Goal: Transaction & Acquisition: Book appointment/travel/reservation

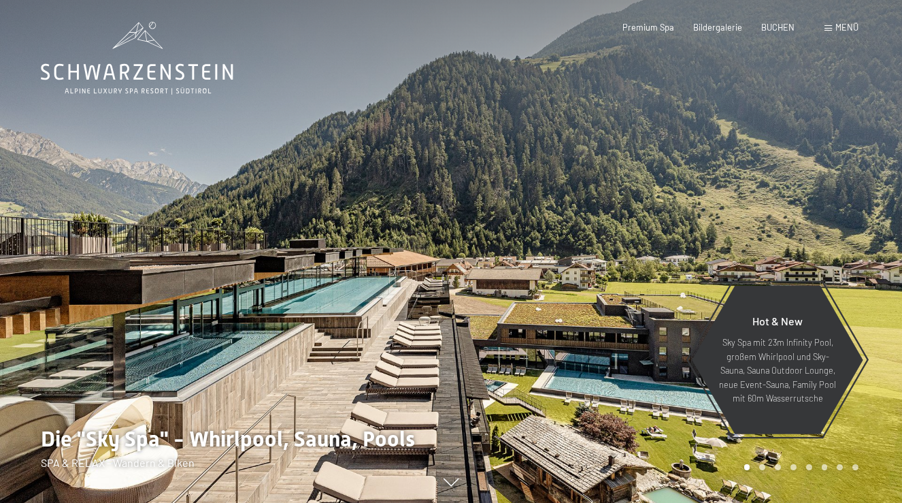
click at [774, 34] on div "Buchen Anfragen Premium Spa Bildergalerie BUCHEN Menü DE IT EN Gutschein Bilder…" at bounding box center [720, 28] width 275 height 12
click at [774, 31] on div "BUCHEN" at bounding box center [777, 26] width 33 height 12
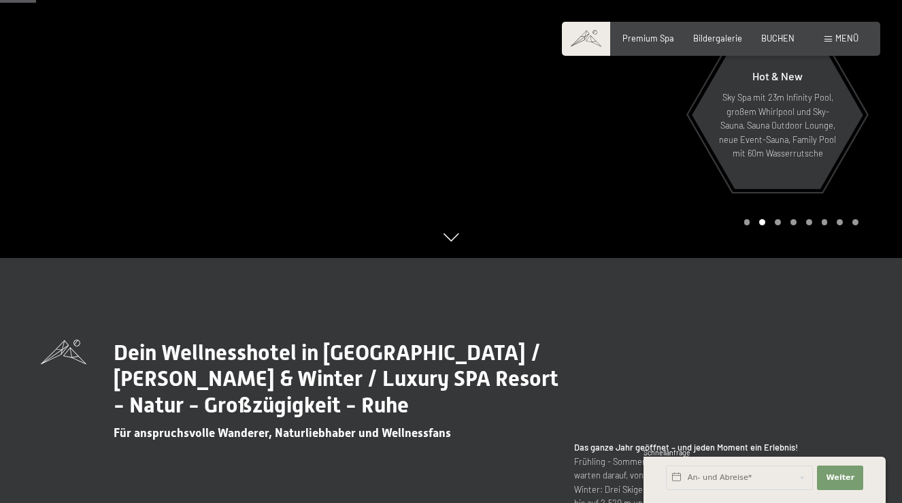
scroll to position [297, 0]
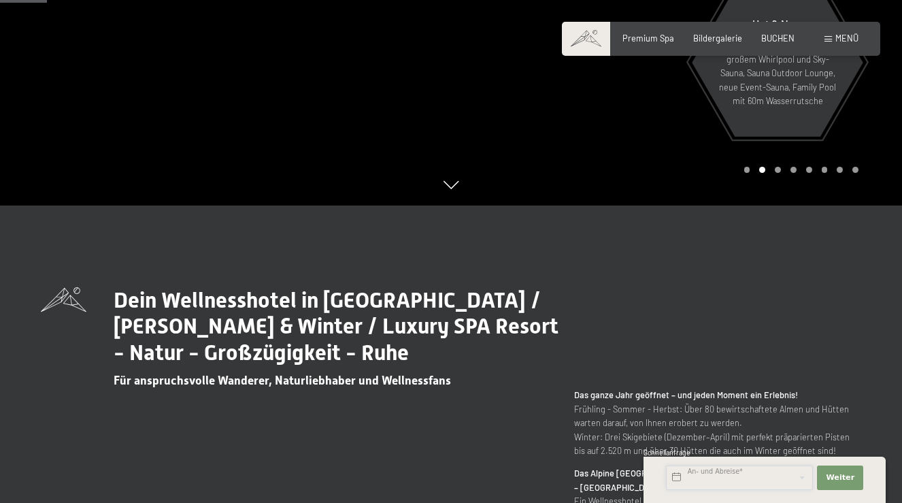
click at [738, 476] on input "text" at bounding box center [739, 477] width 147 height 24
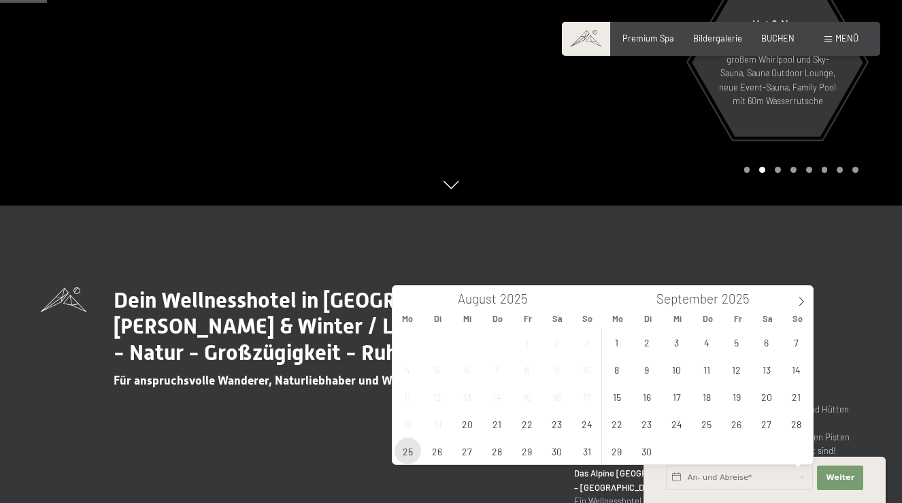
click at [405, 447] on span "25" at bounding box center [407, 450] width 27 height 27
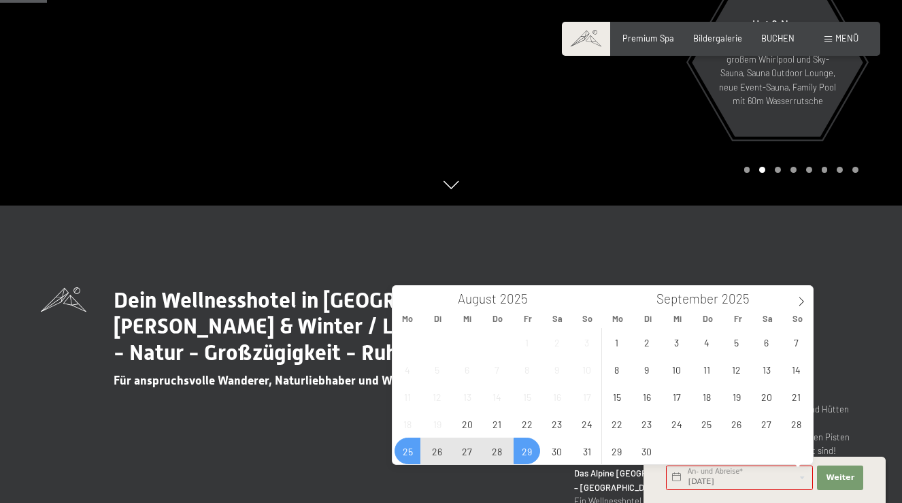
click at [526, 452] on span "29" at bounding box center [526, 450] width 27 height 27
type input "Mo. 25.08.2025 - Fr. 29.08.2025"
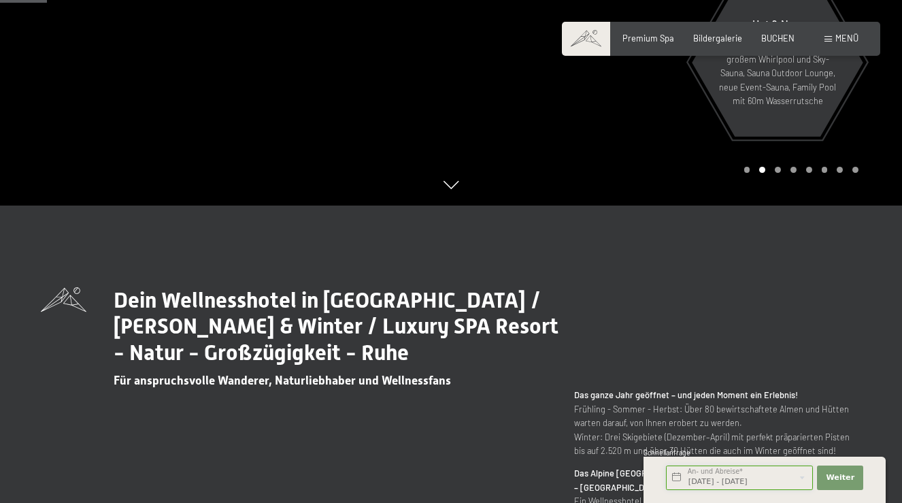
scroll to position [0, 16]
click at [839, 481] on span "Weiter" at bounding box center [840, 477] width 29 height 11
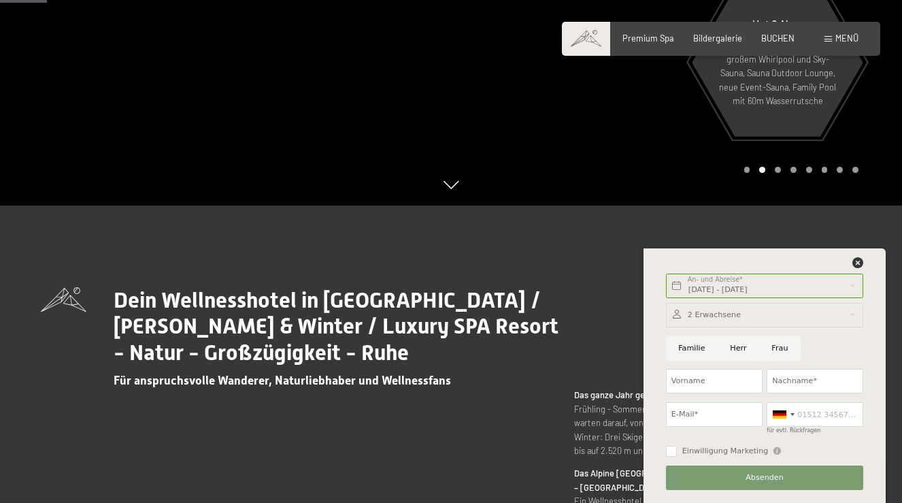
click at [722, 318] on div at bounding box center [764, 315] width 197 height 24
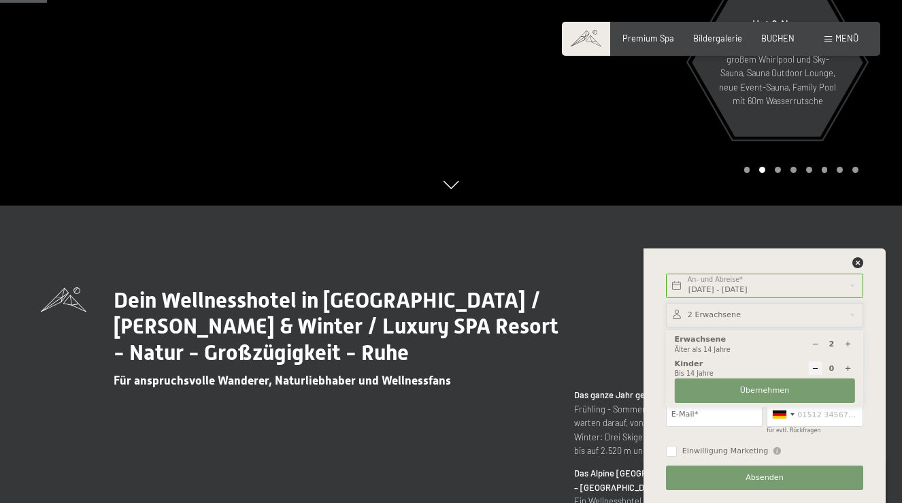
click at [810, 343] on div at bounding box center [815, 344] width 14 height 14
type input "1"
click at [760, 390] on span "Übernehmen" at bounding box center [765, 390] width 50 height 11
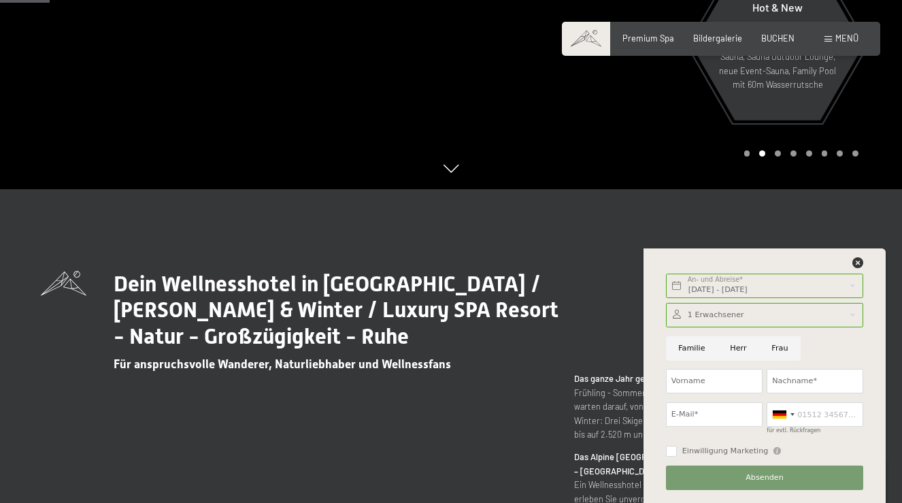
scroll to position [353, 0]
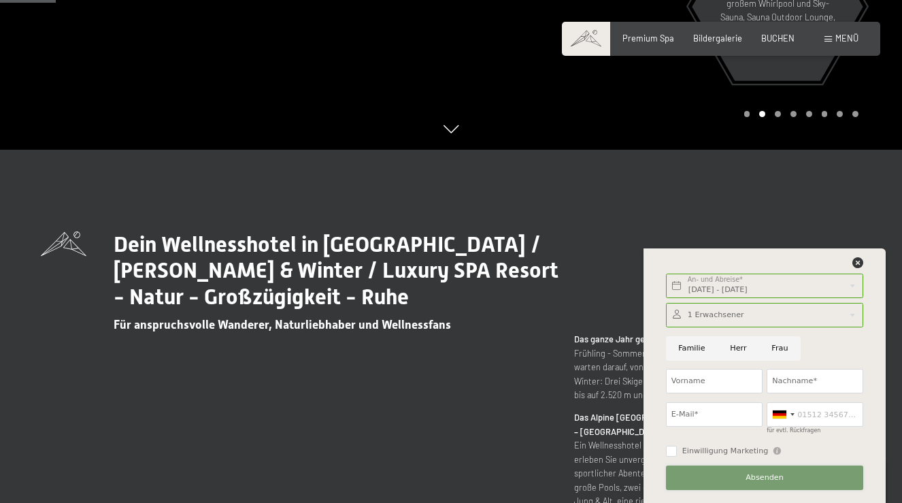
click at [745, 482] on button "Absenden" at bounding box center [764, 477] width 197 height 24
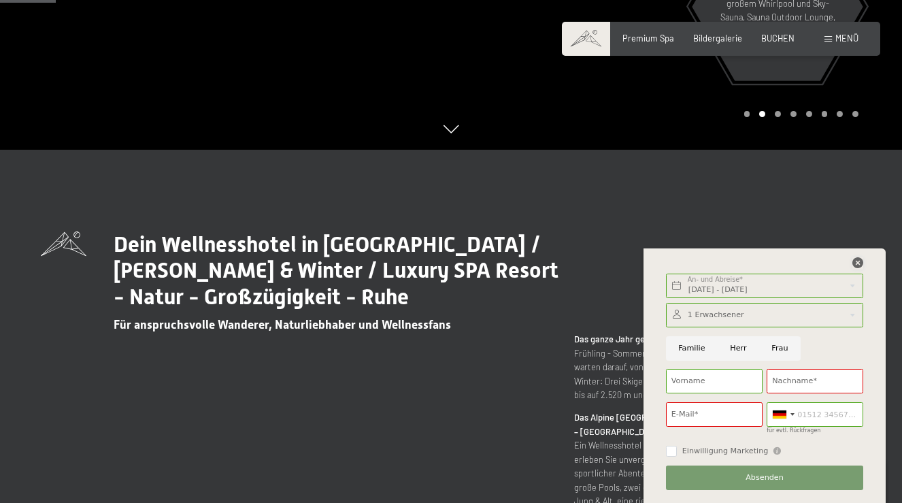
click at [852, 267] on icon at bounding box center [857, 262] width 11 height 11
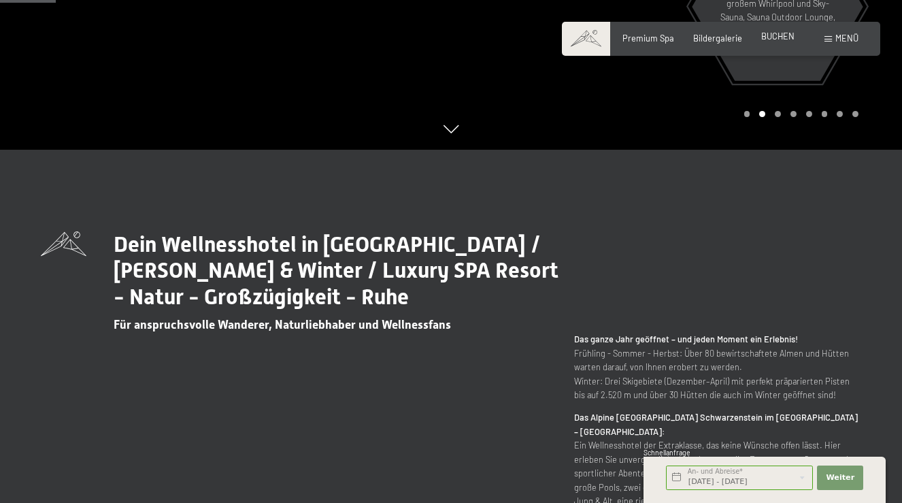
click at [776, 41] on span "BUCHEN" at bounding box center [777, 36] width 33 height 11
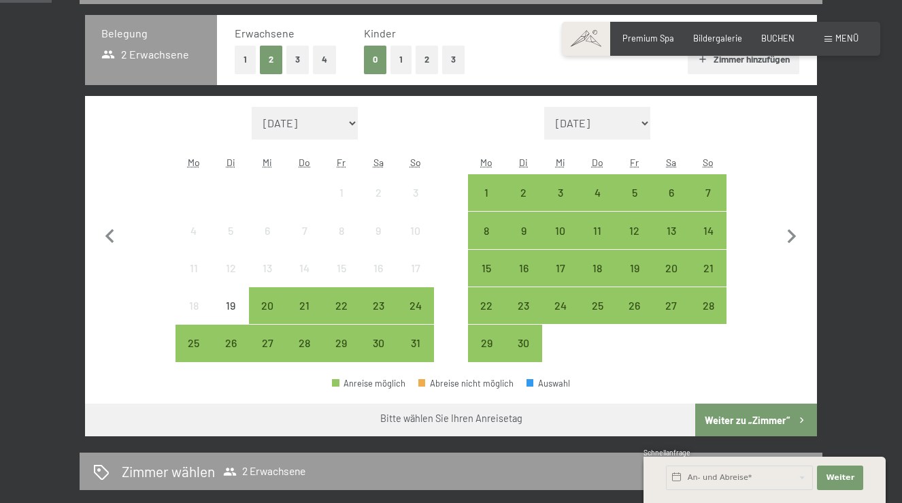
scroll to position [294, 0]
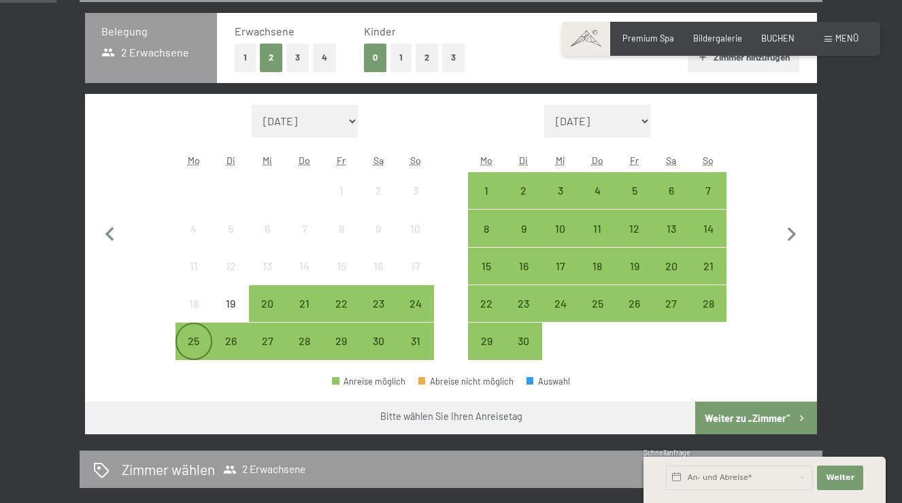
click at [191, 345] on div "25" at bounding box center [194, 352] width 34 height 34
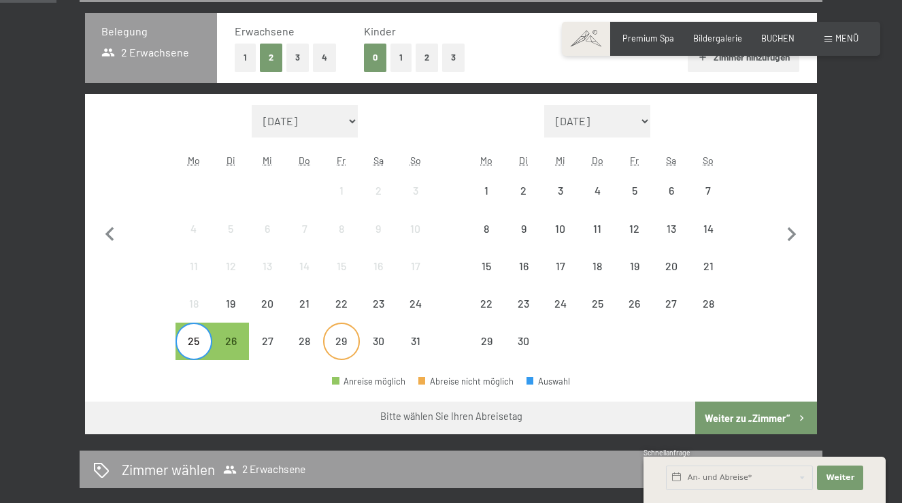
click at [335, 341] on div "29" at bounding box center [341, 352] width 34 height 34
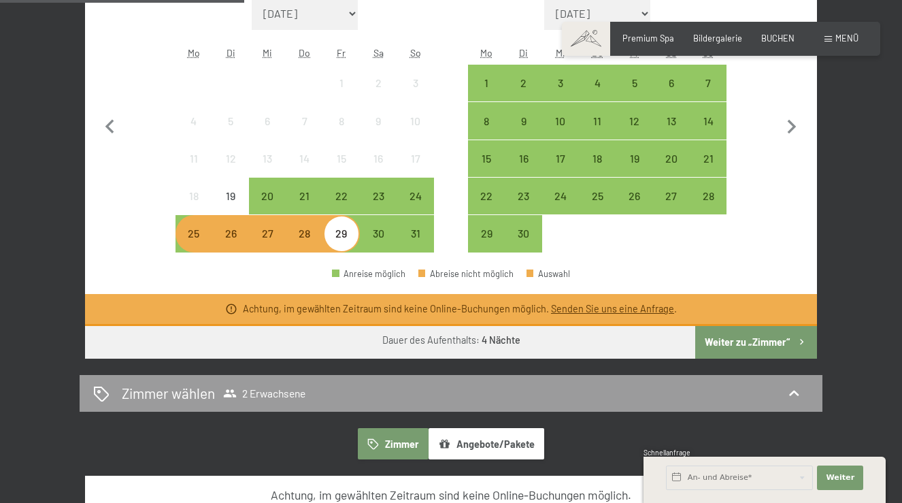
scroll to position [382, 0]
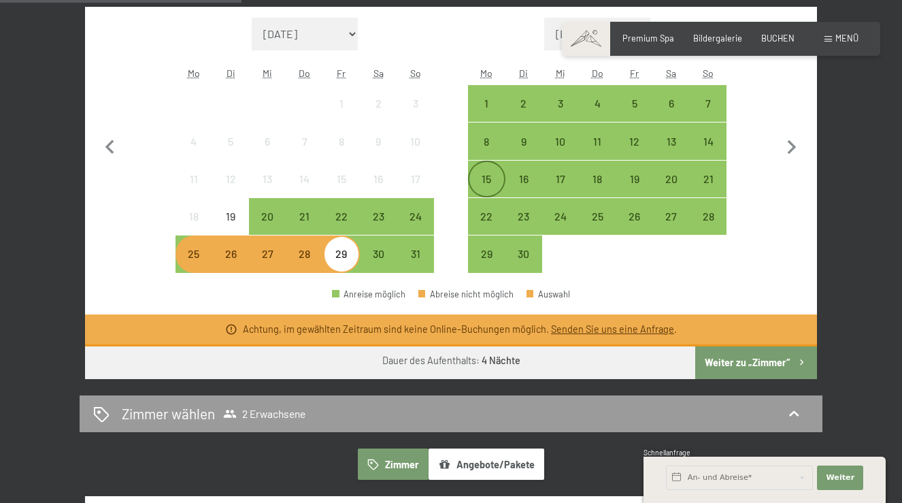
click at [477, 180] on div "15" at bounding box center [486, 190] width 34 height 34
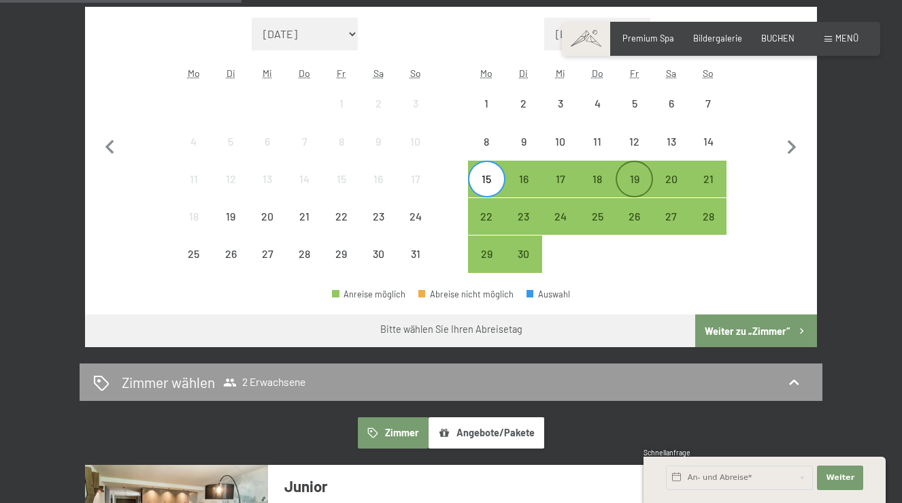
click at [632, 181] on div "19" at bounding box center [634, 190] width 34 height 34
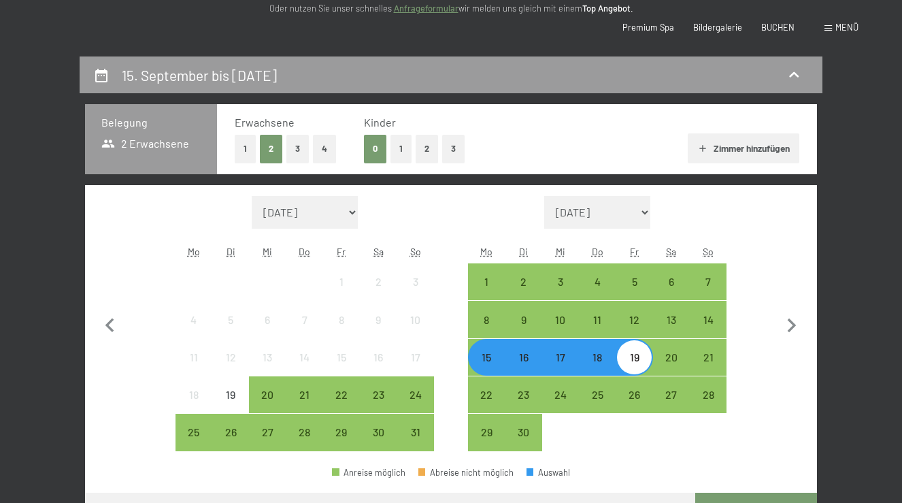
scroll to position [0, 0]
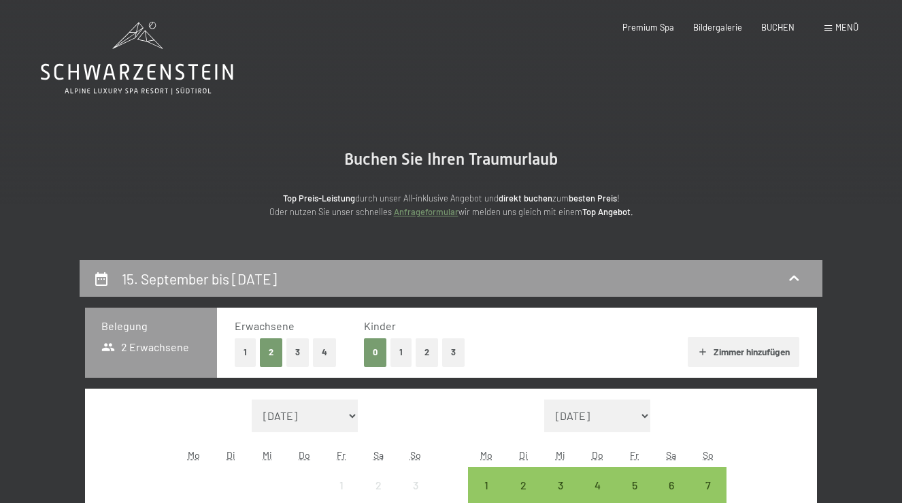
click at [240, 351] on button "1" at bounding box center [245, 352] width 21 height 28
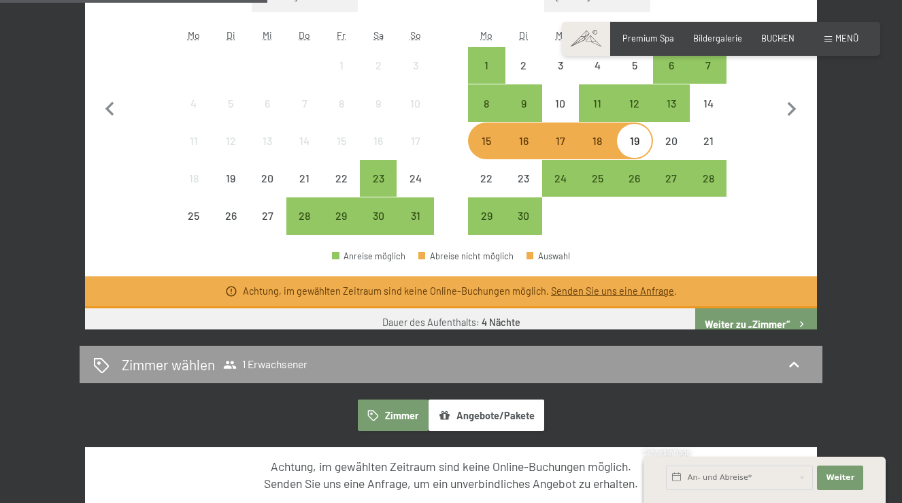
scroll to position [419, 0]
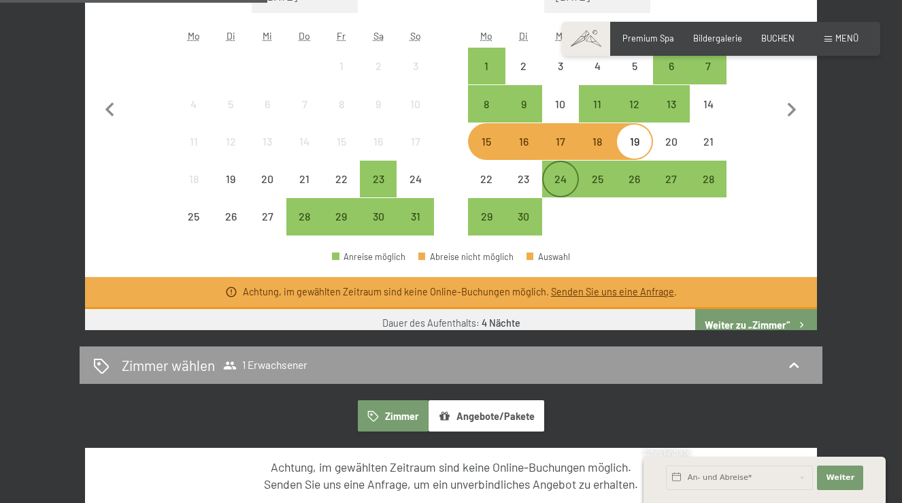
click at [555, 181] on div "24" at bounding box center [560, 190] width 34 height 34
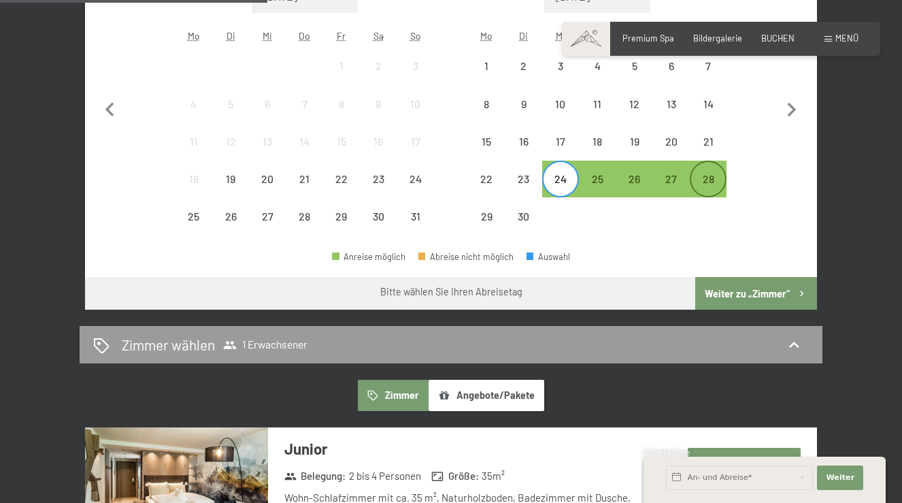
click at [711, 180] on div "28" at bounding box center [708, 190] width 34 height 34
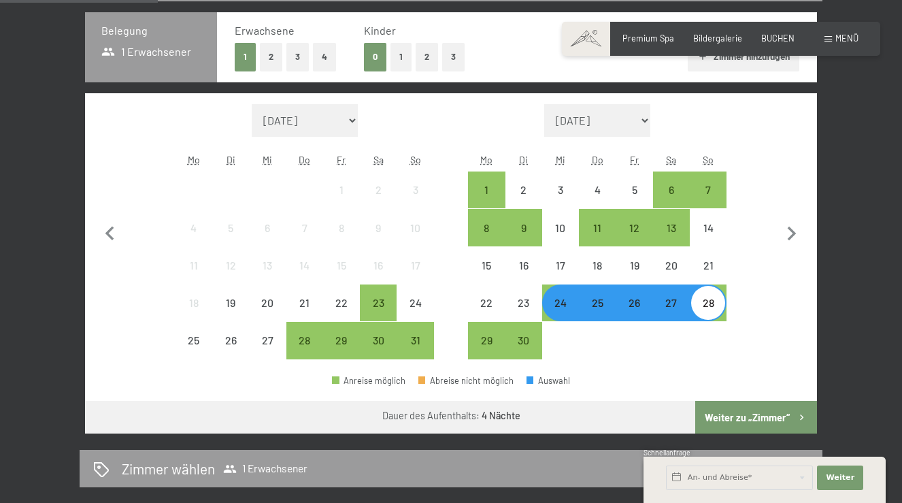
scroll to position [297, 0]
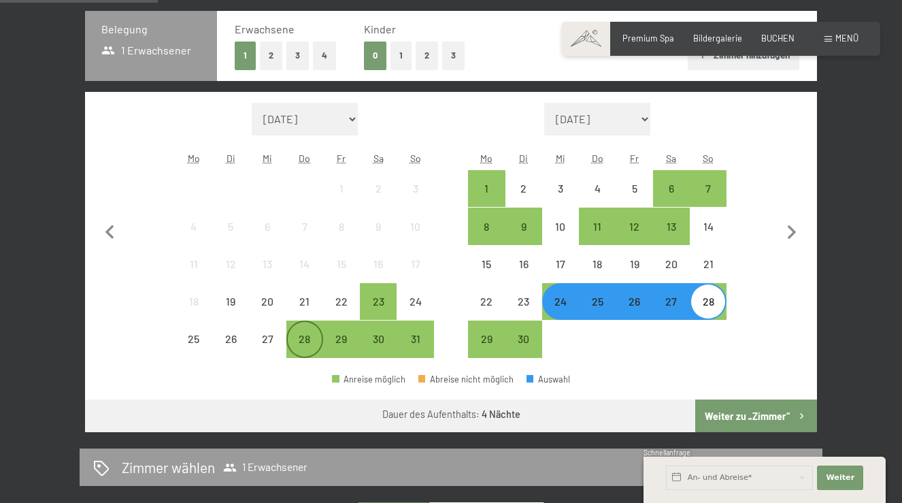
click at [303, 348] on div "28" at bounding box center [305, 350] width 34 height 34
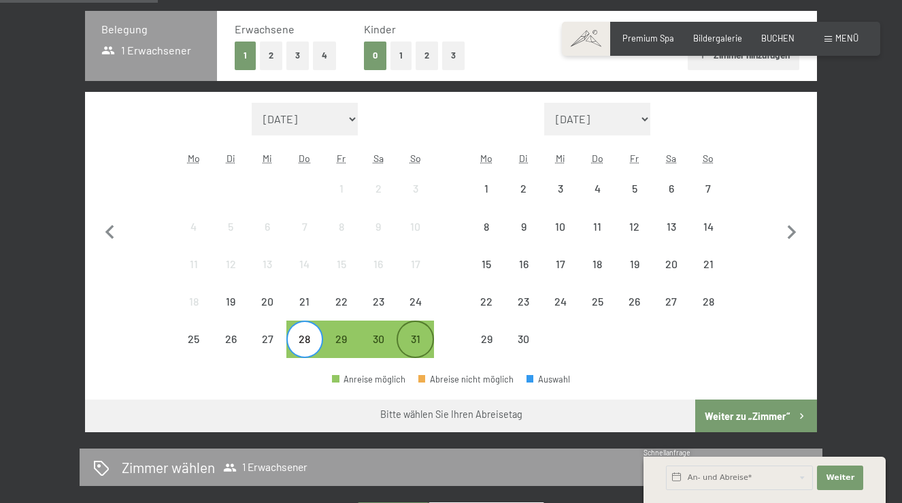
click at [416, 343] on div "31" at bounding box center [415, 350] width 34 height 34
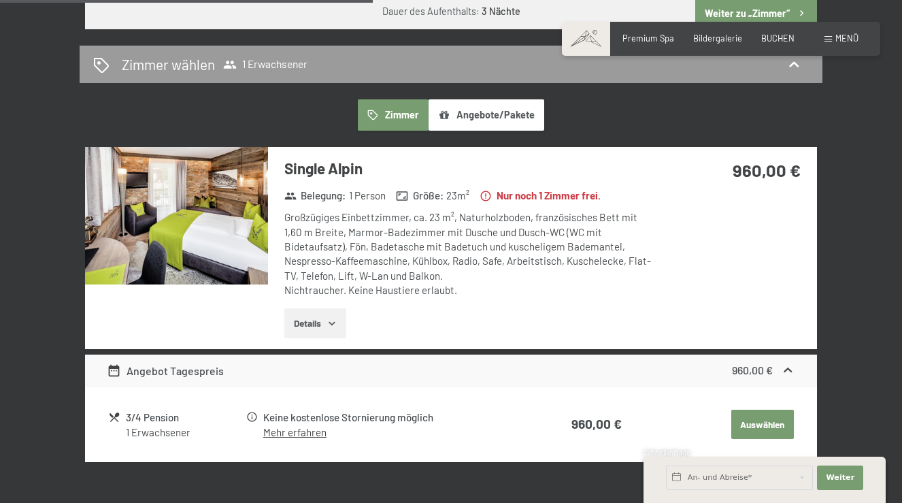
scroll to position [700, 0]
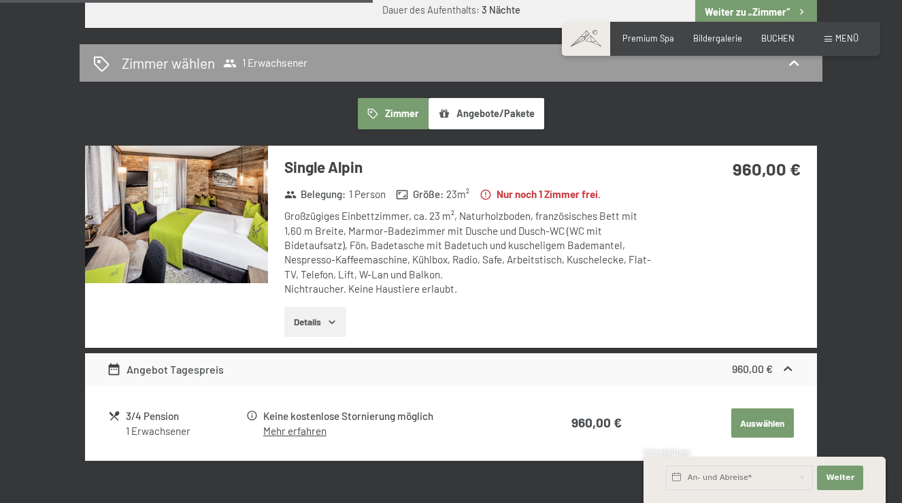
click at [307, 326] on button "Details" at bounding box center [315, 322] width 62 height 30
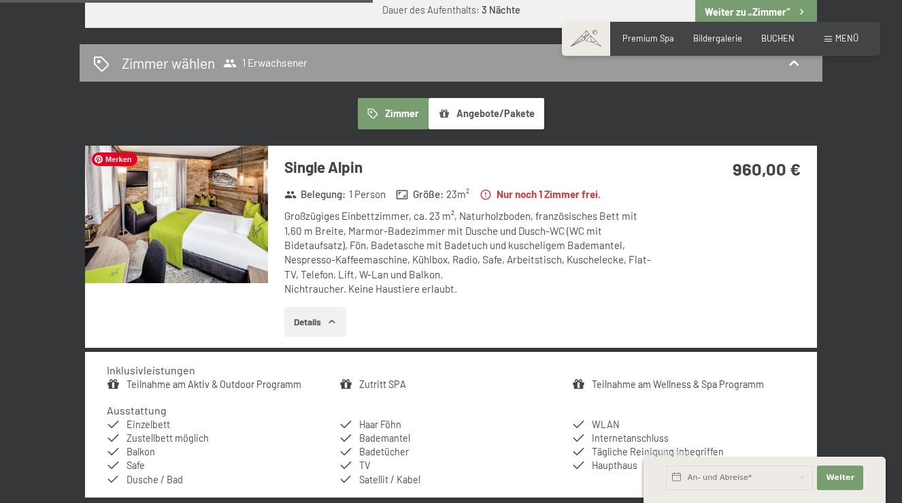
click at [198, 240] on img at bounding box center [176, 214] width 183 height 137
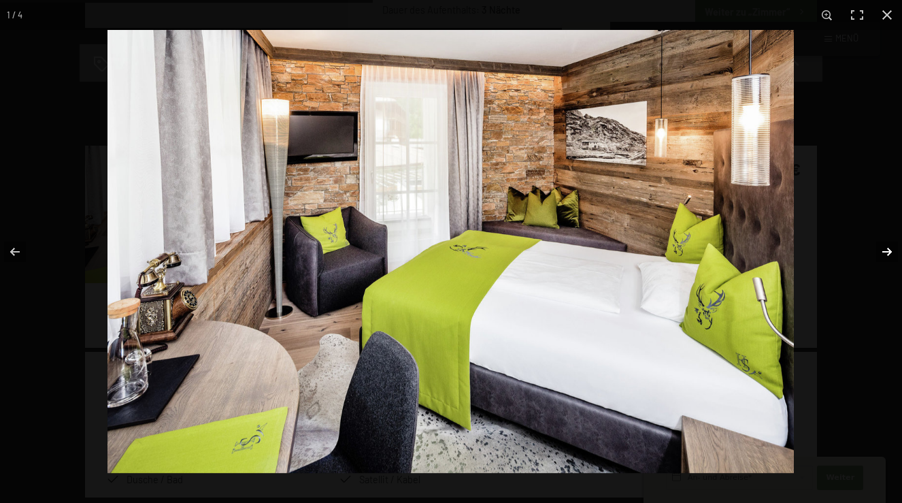
click at [889, 249] on button "button" at bounding box center [878, 252] width 48 height 68
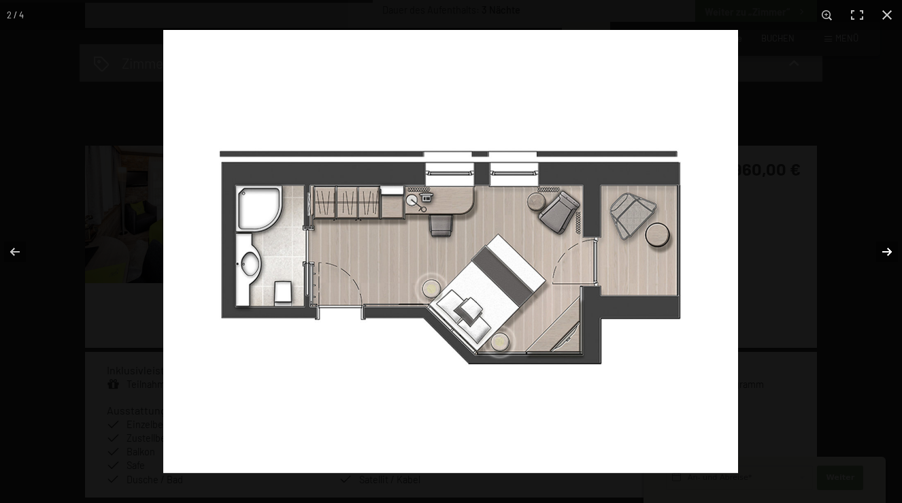
click at [889, 249] on button "button" at bounding box center [878, 252] width 48 height 68
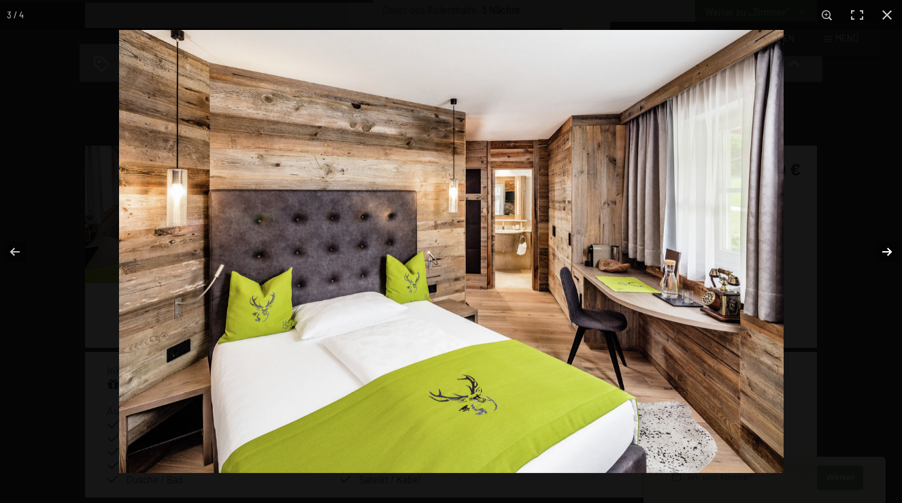
click at [889, 249] on button "button" at bounding box center [878, 252] width 48 height 68
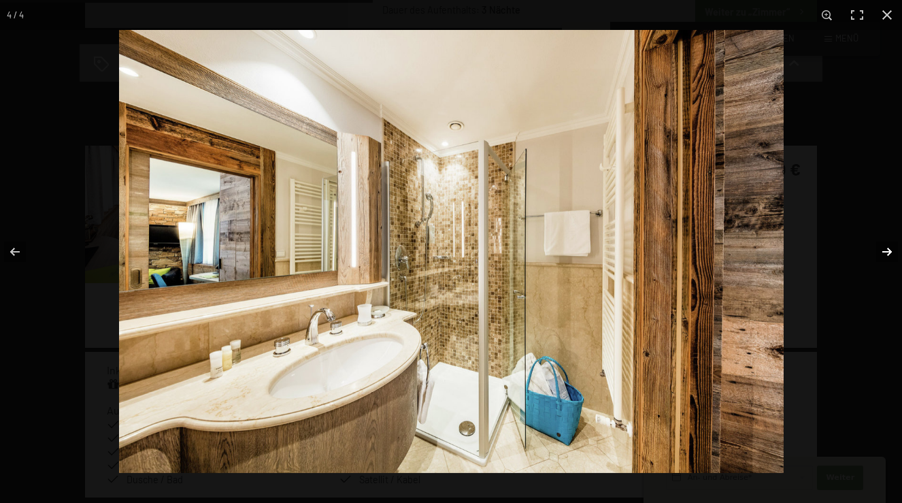
click at [889, 249] on button "button" at bounding box center [878, 252] width 48 height 68
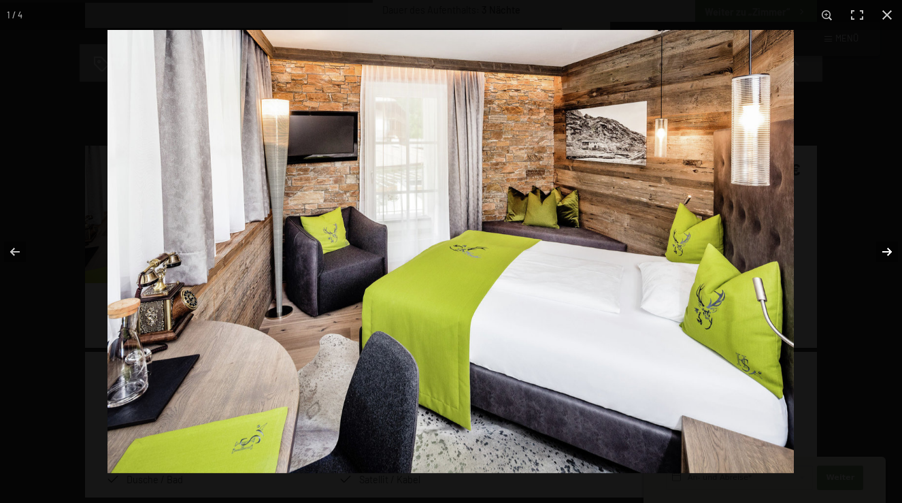
click at [889, 249] on button "button" at bounding box center [878, 252] width 48 height 68
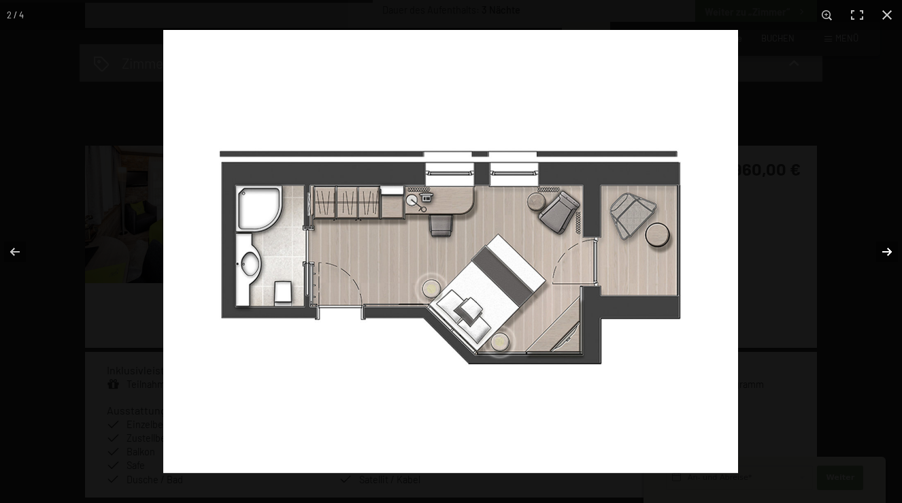
click at [889, 249] on button "button" at bounding box center [878, 252] width 48 height 68
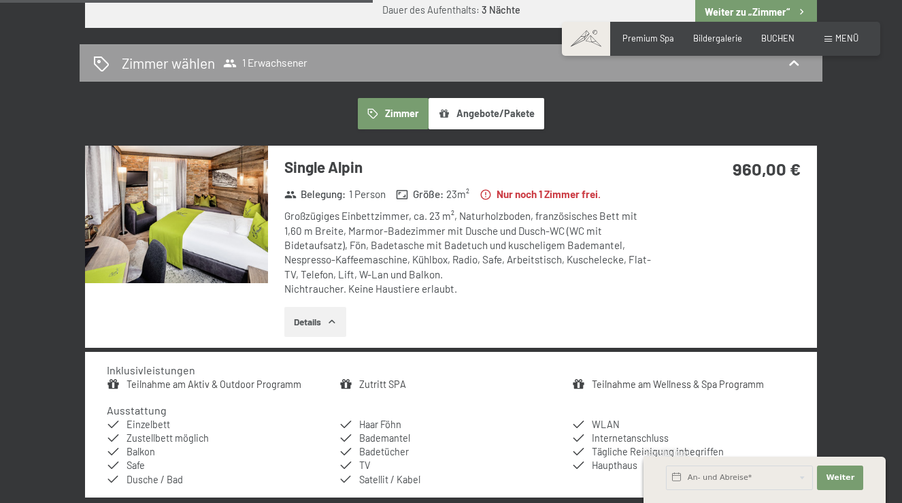
click at [0, 0] on button "button" at bounding box center [0, 0] width 0 height 0
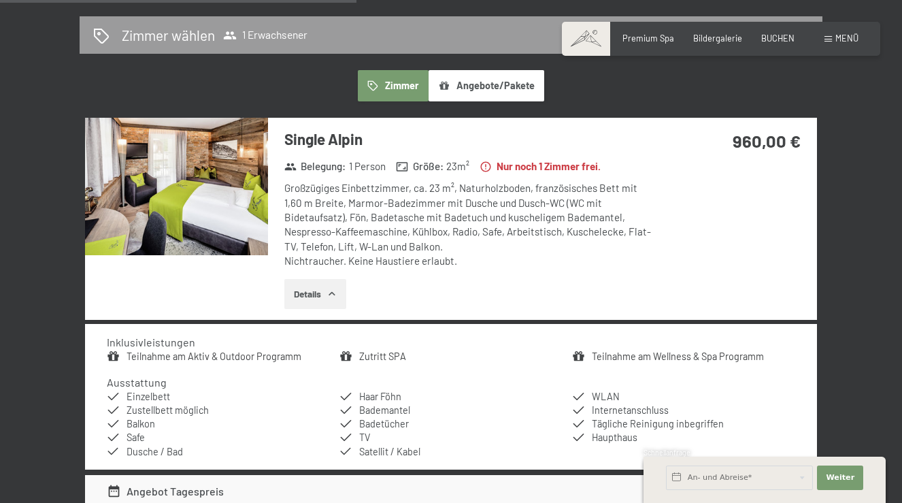
scroll to position [728, 0]
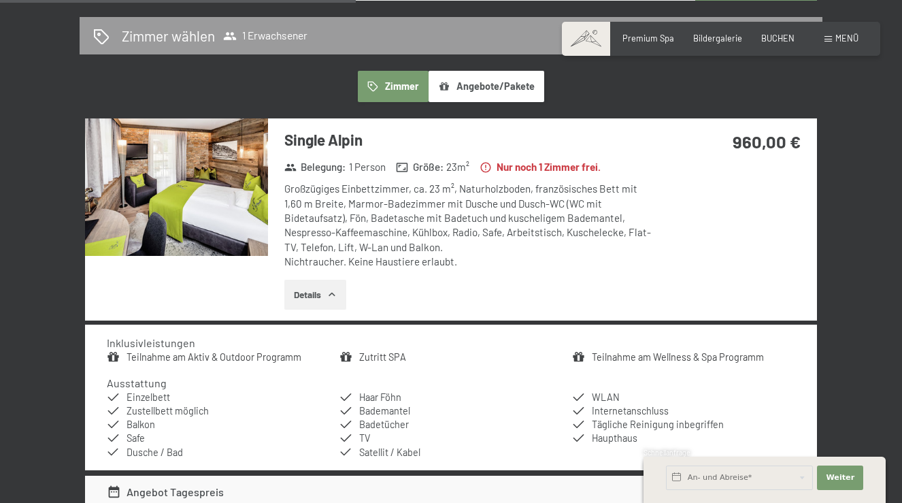
click at [501, 94] on button "Angebote/Pakete" at bounding box center [486, 86] width 116 height 31
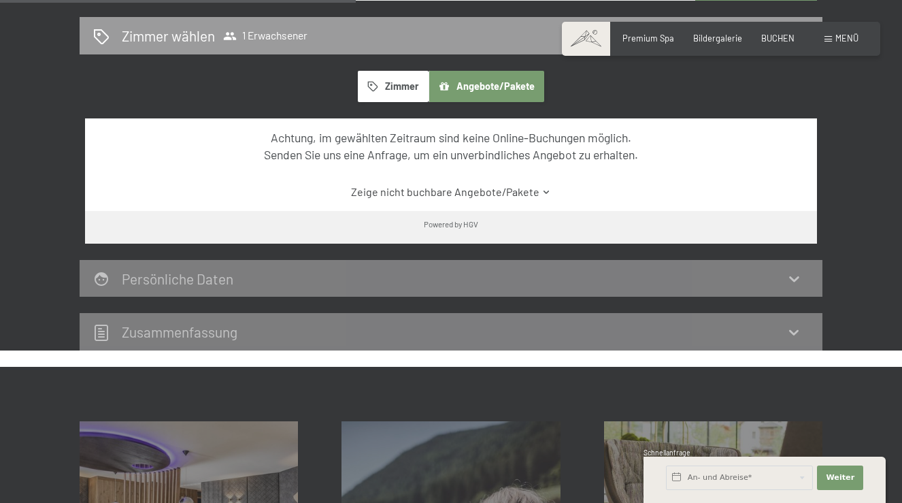
click at [399, 89] on button "Zimmer" at bounding box center [393, 86] width 71 height 31
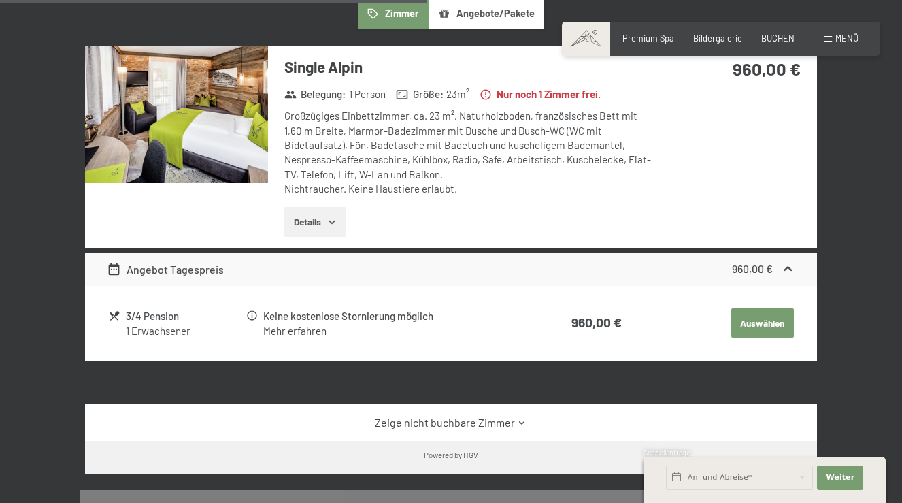
scroll to position [802, 0]
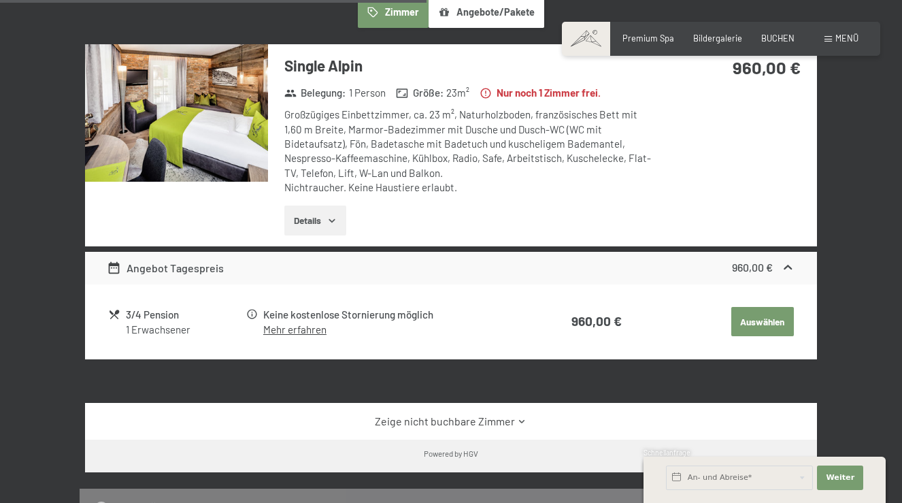
click at [750, 324] on button "Auswählen" at bounding box center [762, 322] width 63 height 30
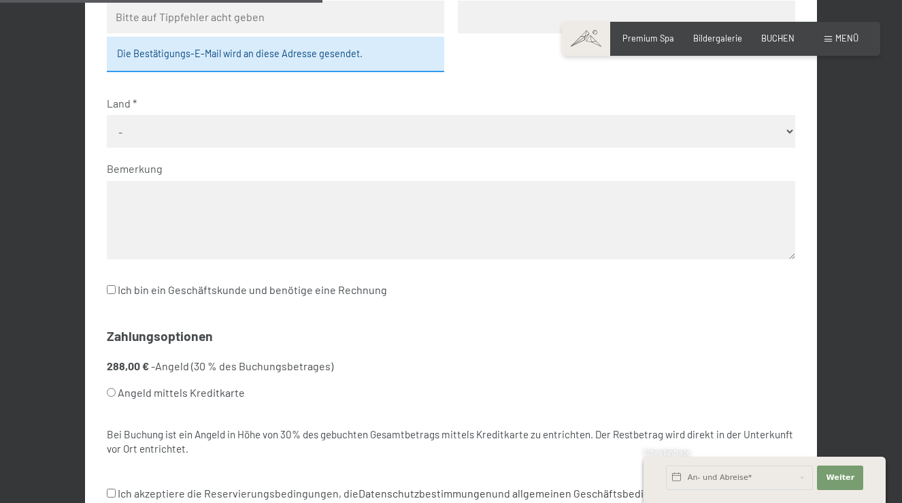
scroll to position [529, 0]
